Goal: Transaction & Acquisition: Purchase product/service

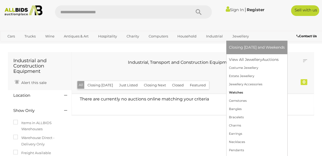
click at [235, 90] on link "Watches" at bounding box center [257, 92] width 56 height 8
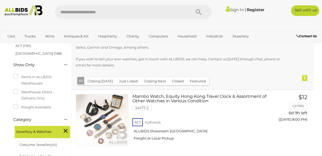
scroll to position [80, 0]
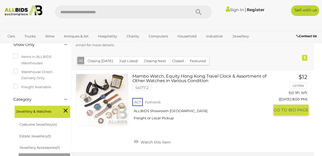
click at [185, 78] on link "Mambo Watch, Equity Hong Kong Travel Clock & Assortment of Other Watches in Var…" at bounding box center [202, 99] width 133 height 50
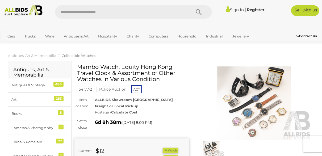
click at [266, 99] on img at bounding box center [254, 103] width 114 height 74
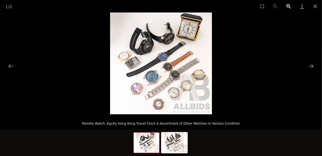
click at [288, 7] on button "Zoom in" at bounding box center [288, 6] width 13 height 12
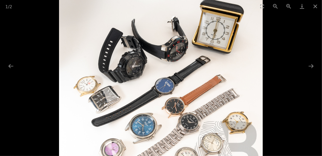
drag, startPoint x: 218, startPoint y: 41, endPoint x: 228, endPoint y: 83, distance: 43.2
click at [228, 83] on img at bounding box center [160, 99] width 203 height 203
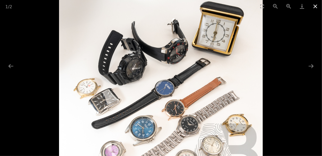
click at [317, 6] on button "Close gallery" at bounding box center [314, 6] width 13 height 12
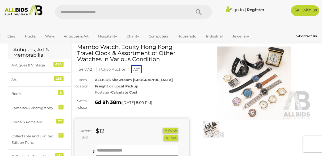
scroll to position [80, 0]
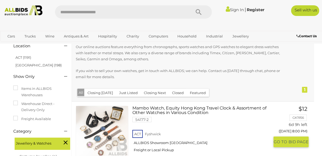
scroll to position [42, 0]
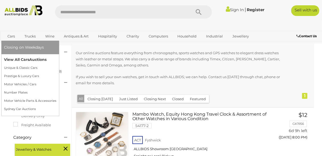
click at [14, 58] on link "View All Cars Auctions" at bounding box center [30, 60] width 52 height 8
